Goal: Obtain resource: Download file/media

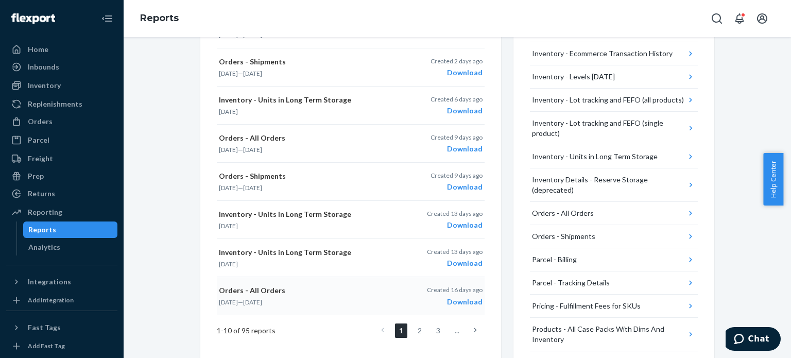
scroll to position [313, 0]
click at [418, 325] on link "2" at bounding box center [420, 330] width 12 height 14
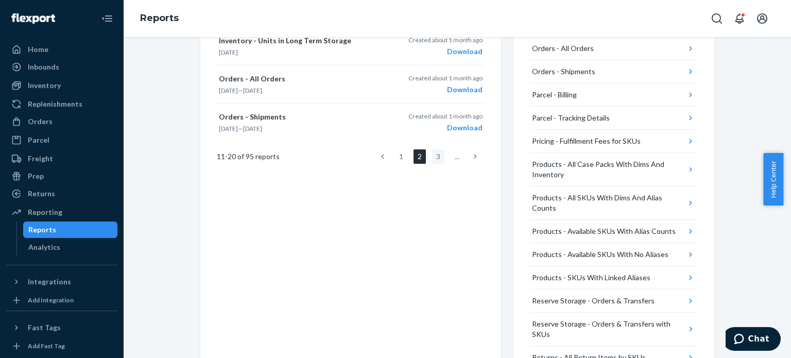
scroll to position [479, 0]
click at [435, 154] on link "3" at bounding box center [438, 155] width 12 height 14
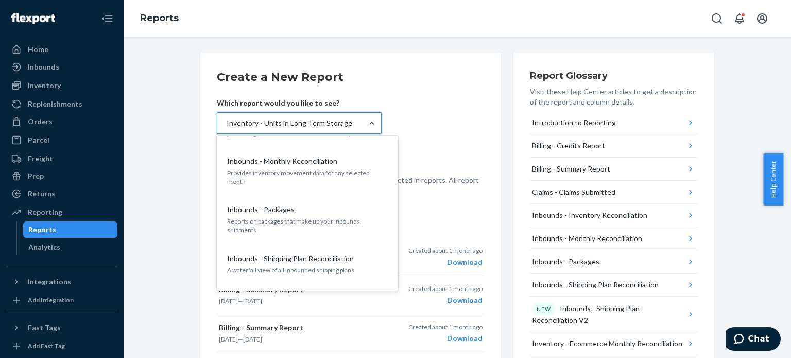
scroll to position [0, 0]
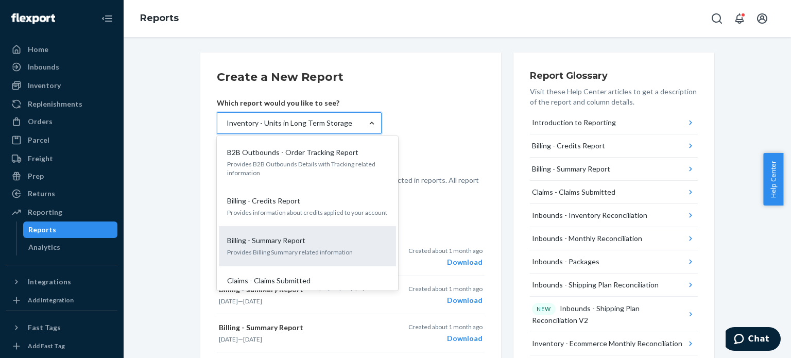
click at [322, 244] on div "Billing - Summary Report" at bounding box center [305, 240] width 165 height 10
click at [227, 128] on input "option Inventory - Units in Long Term Storage, selected. option Billing - Summa…" at bounding box center [226, 123] width 1 height 10
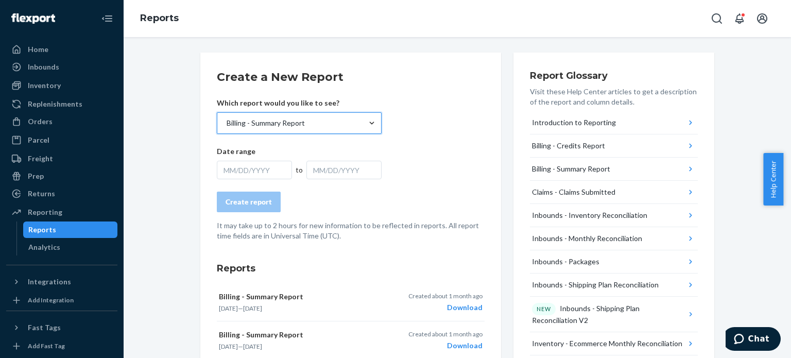
click at [233, 171] on div "MM/DD/YYYY" at bounding box center [254, 170] width 75 height 19
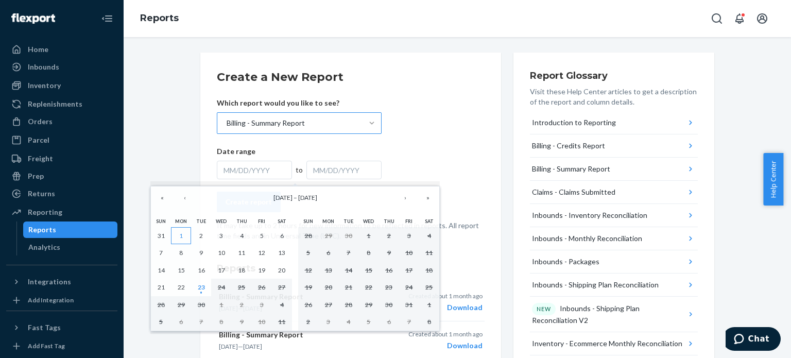
click at [180, 229] on button "1" at bounding box center [181, 236] width 20 height 18
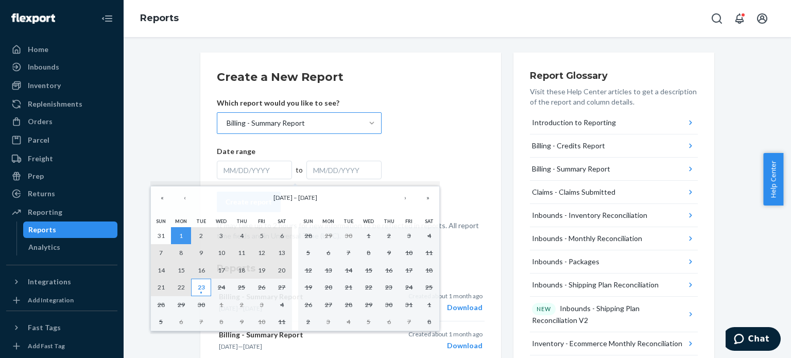
click at [199, 286] on abbr "23" at bounding box center [201, 287] width 7 height 8
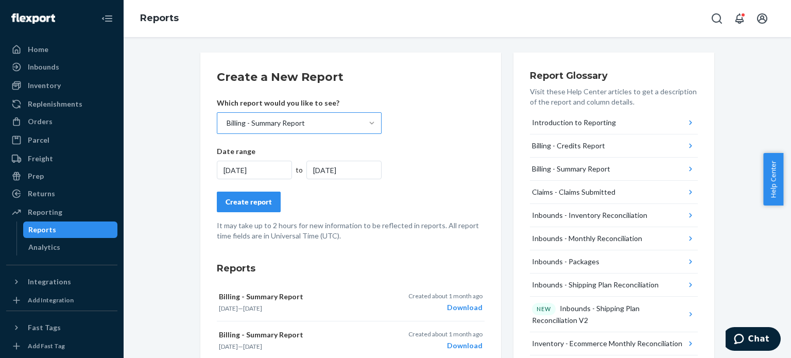
click at [246, 205] on div "Create report" at bounding box center [249, 202] width 46 height 10
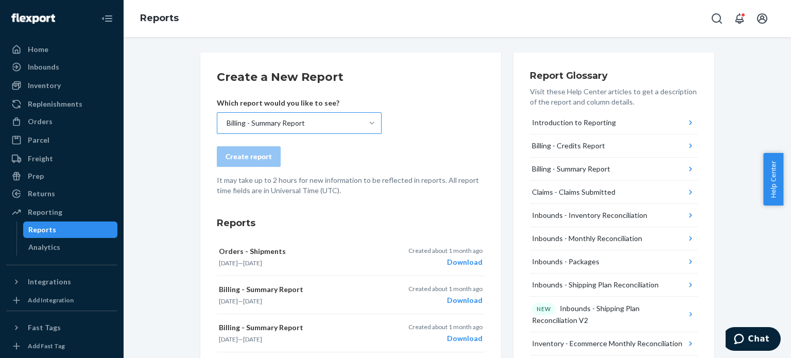
click at [326, 124] on div "Billing - Summary Report" at bounding box center [289, 123] width 145 height 21
click at [227, 124] on input "Billing - Summary Report" at bounding box center [226, 123] width 1 height 10
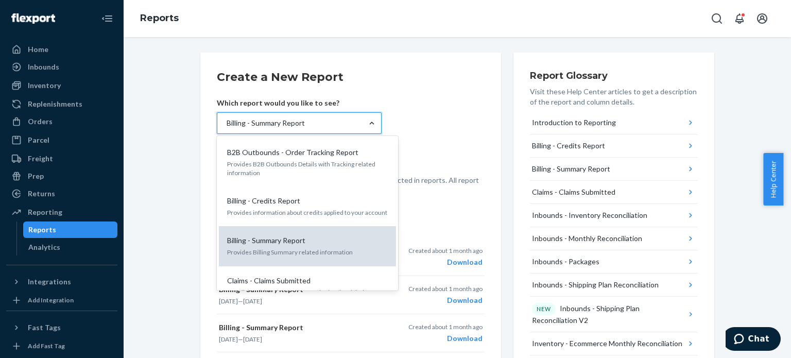
click at [295, 240] on p "Billing - Summary Report" at bounding box center [266, 240] width 78 height 10
click at [227, 128] on input "option Billing - Summary Report, selected. option Billing - Summary Report focu…" at bounding box center [226, 123] width 1 height 10
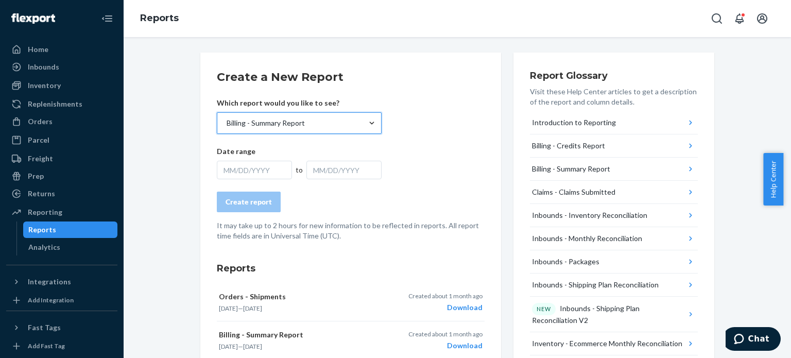
click at [261, 168] on div "MM/DD/YYYY" at bounding box center [254, 170] width 75 height 19
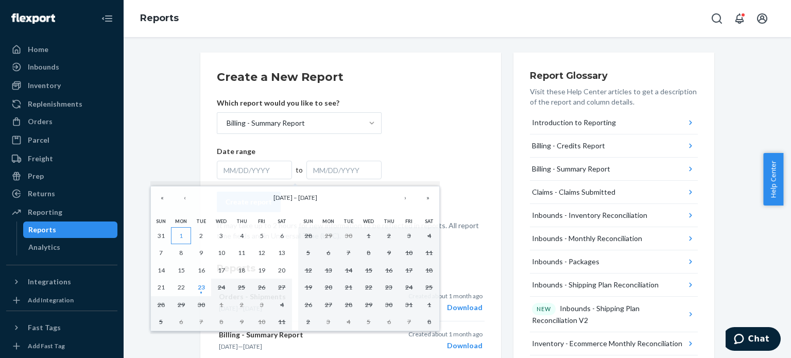
click at [181, 237] on abbr "1" at bounding box center [181, 236] width 4 height 8
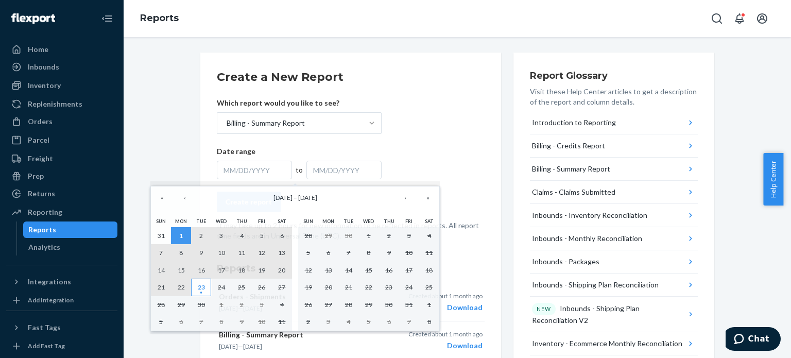
click at [204, 288] on abbr "23" at bounding box center [201, 287] width 7 height 8
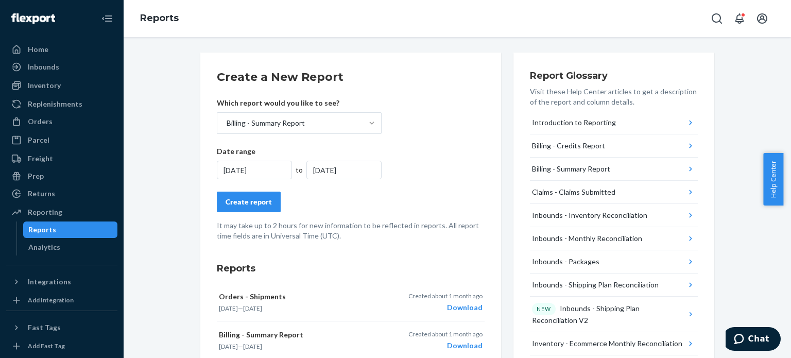
click at [252, 203] on div "Create report" at bounding box center [249, 202] width 46 height 10
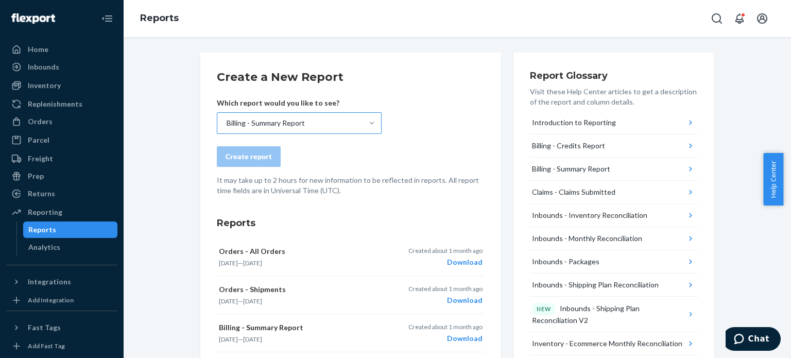
click at [344, 125] on div "Billing - Summary Report" at bounding box center [289, 123] width 145 height 21
click at [227, 125] on input "Billing - Summary Report" at bounding box center [226, 123] width 1 height 10
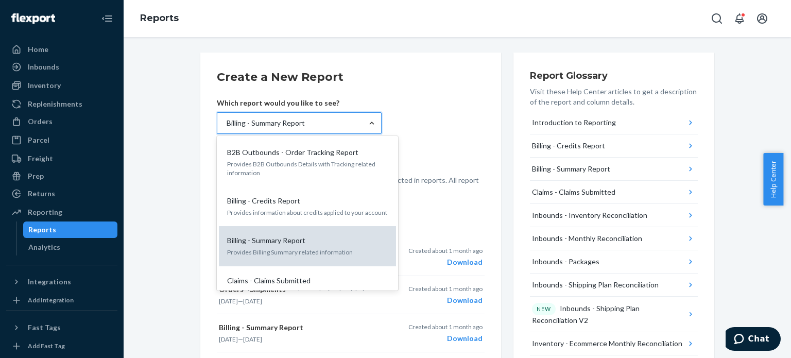
click at [270, 247] on div "Billing - Summary Report Provides Billing Summary related information" at bounding box center [307, 245] width 165 height 31
click at [227, 128] on input "option Billing - Summary Report, selected. option Billing - Summary Report focu…" at bounding box center [226, 123] width 1 height 10
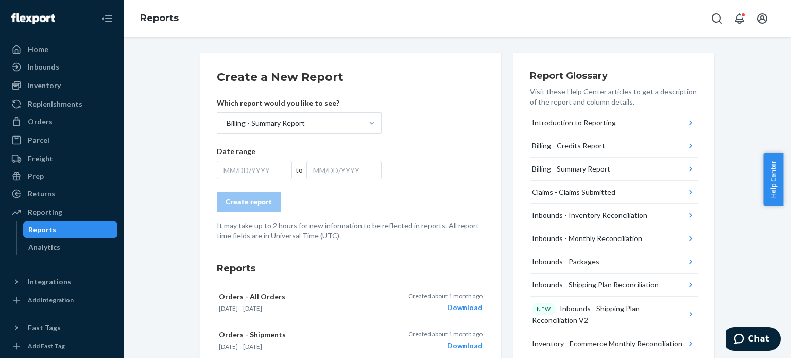
click at [232, 173] on div "MM/DD/YYYY" at bounding box center [254, 170] width 75 height 19
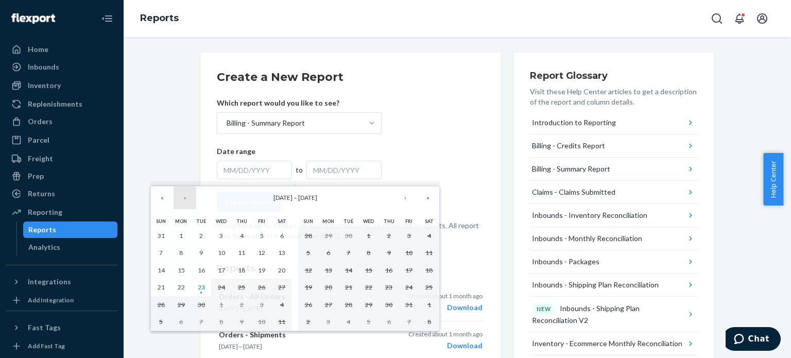
click at [187, 200] on button "‹" at bounding box center [185, 197] width 23 height 23
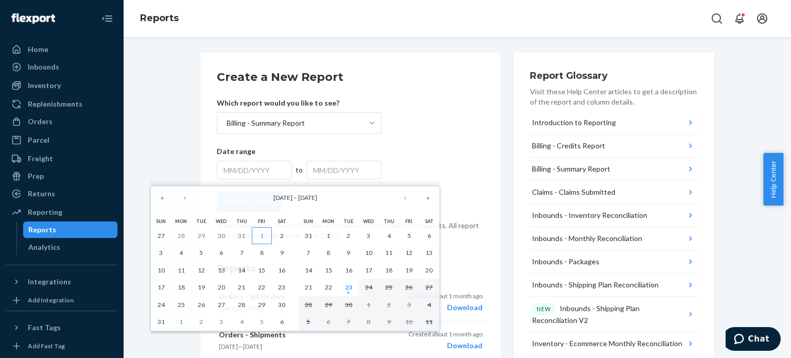
click at [256, 235] on button "1" at bounding box center [262, 236] width 20 height 18
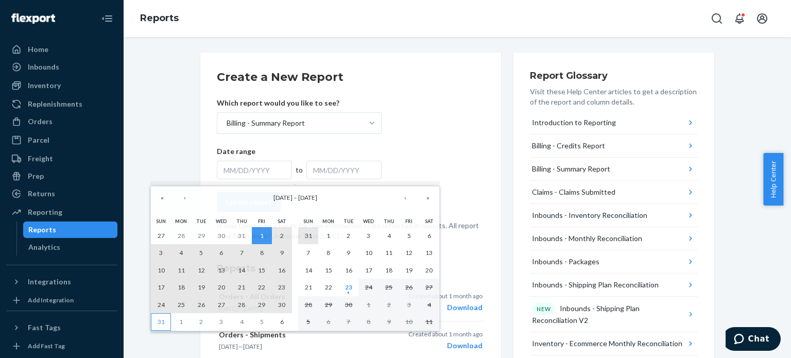
click at [160, 321] on abbr "31" at bounding box center [161, 322] width 7 height 8
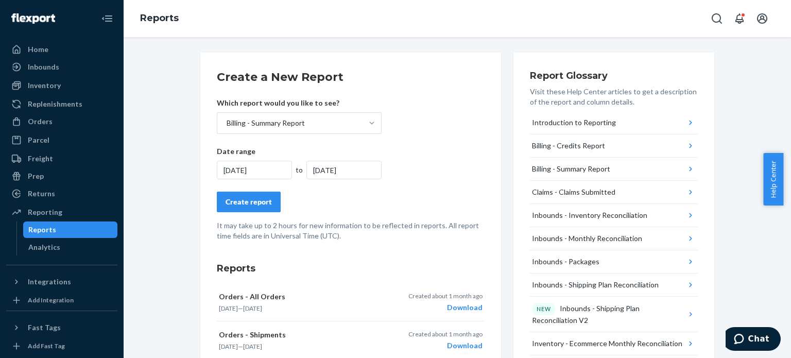
click at [257, 204] on div "Create report" at bounding box center [249, 202] width 46 height 10
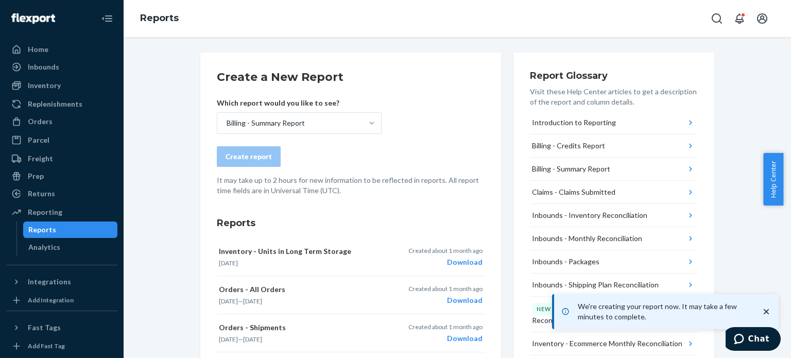
scroll to position [494, 0]
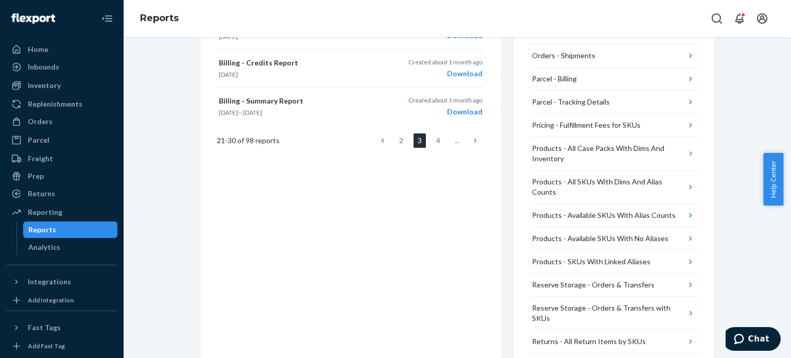
click at [381, 141] on icon at bounding box center [382, 140] width 3 height 7
click at [398, 141] on link "1" at bounding box center [401, 140] width 12 height 14
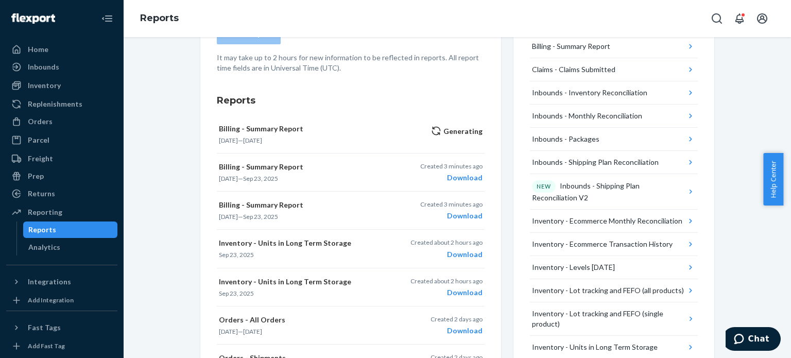
scroll to position [123, 0]
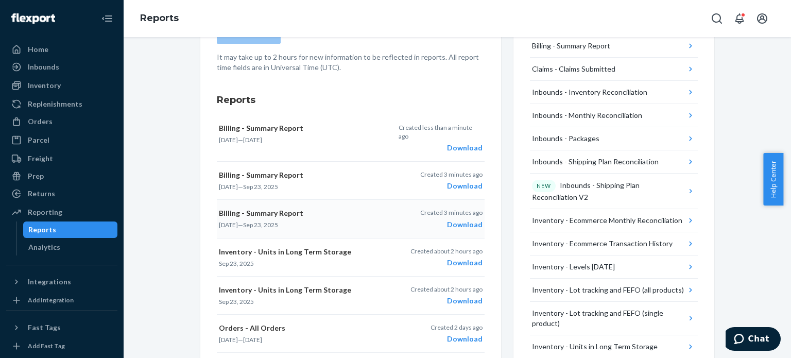
click at [459, 219] on div "Download" at bounding box center [451, 224] width 62 height 10
click at [454, 143] on div "Download" at bounding box center [441, 148] width 84 height 10
click at [41, 118] on div "Orders" at bounding box center [40, 121] width 25 height 10
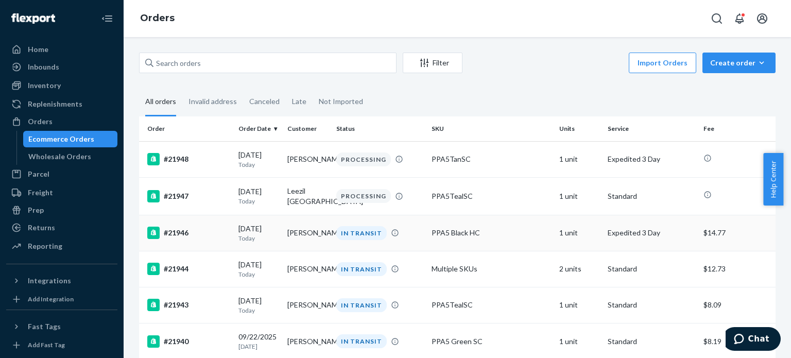
click at [180, 232] on div "#21946" at bounding box center [188, 233] width 83 height 12
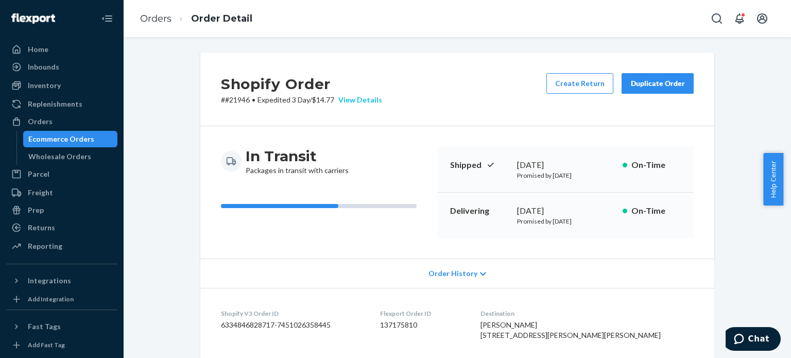
click at [363, 99] on div "View Details" at bounding box center [358, 100] width 48 height 10
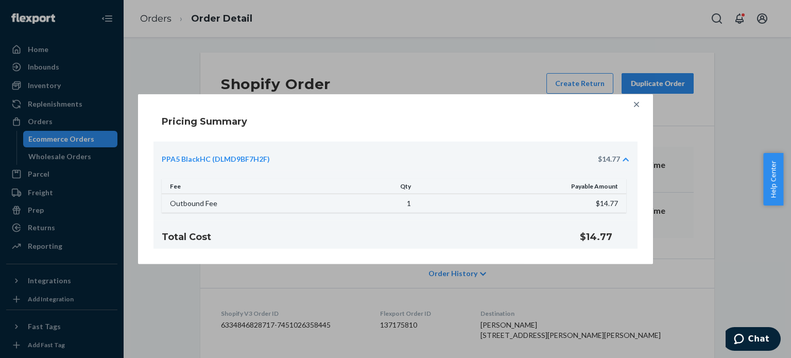
click at [640, 105] on icon at bounding box center [636, 104] width 10 height 10
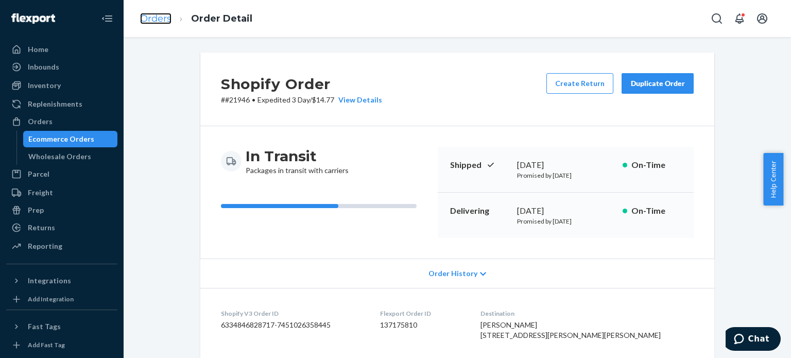
click at [164, 22] on link "Orders" at bounding box center [155, 18] width 31 height 11
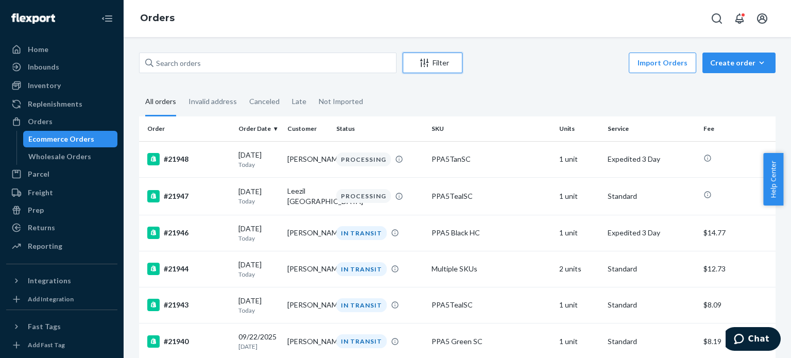
click at [444, 61] on div "Filter" at bounding box center [432, 63] width 59 height 10
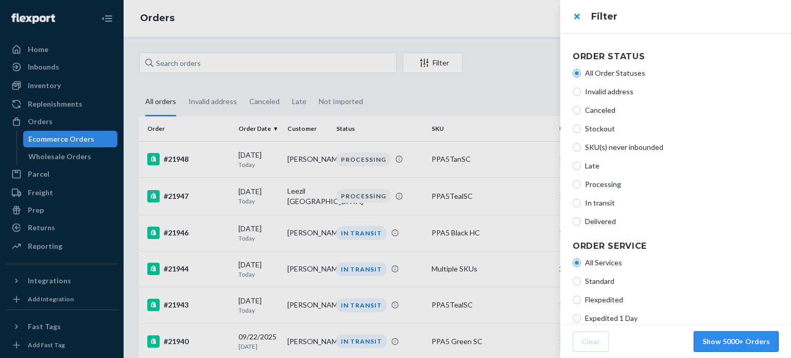
click at [734, 342] on button "Show 5000+ Orders" at bounding box center [736, 341] width 85 height 21
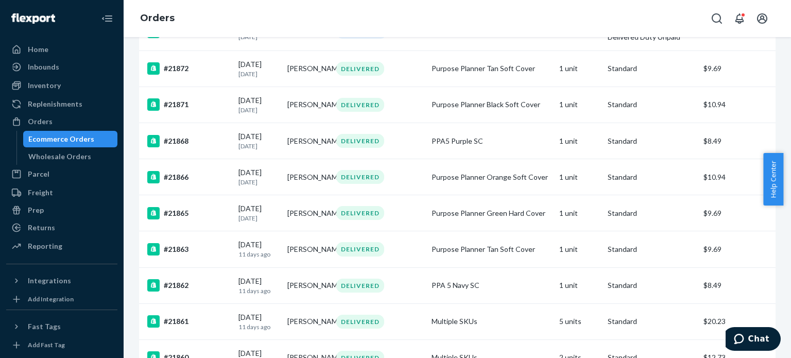
scroll to position [1795, 0]
